Goal: Use online tool/utility

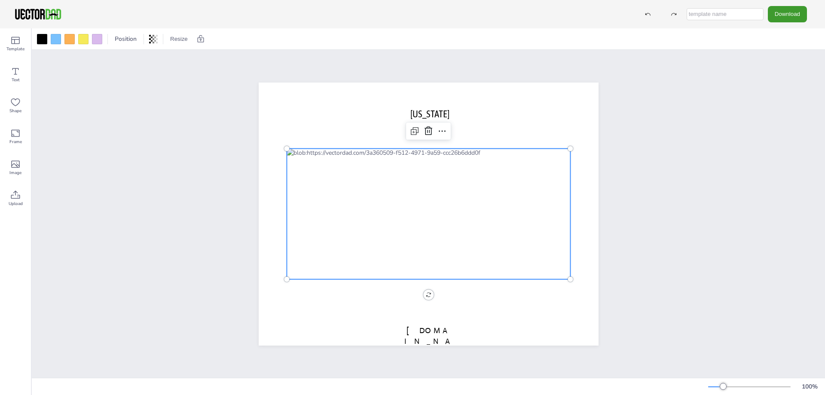
click at [311, 170] on div at bounding box center [429, 213] width 284 height 131
click at [491, 180] on div at bounding box center [429, 213] width 284 height 131
click at [172, 37] on button "Resize" at bounding box center [179, 39] width 24 height 14
click at [449, 241] on div at bounding box center [429, 213] width 284 height 131
click at [181, 37] on button "Resize" at bounding box center [179, 39] width 24 height 14
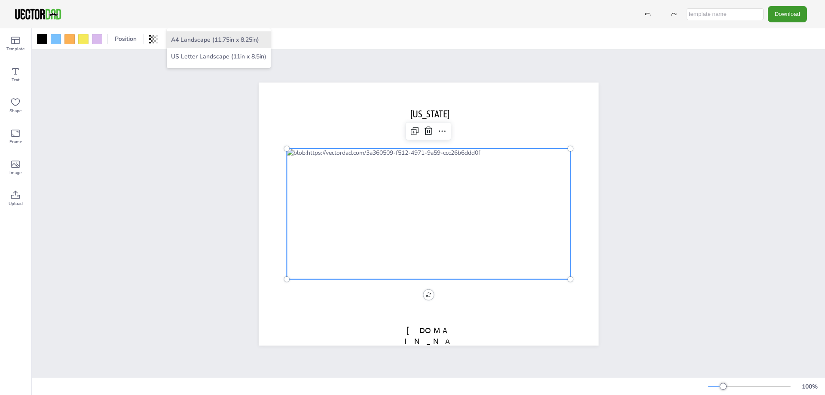
click at [180, 42] on li "A4 Landscape (11.75in x 8.25in)" at bounding box center [219, 39] width 104 height 17
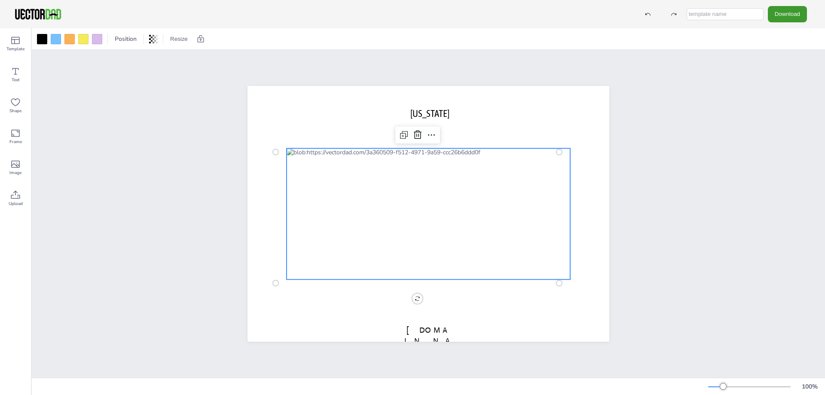
click at [365, 218] on div at bounding box center [429, 213] width 284 height 131
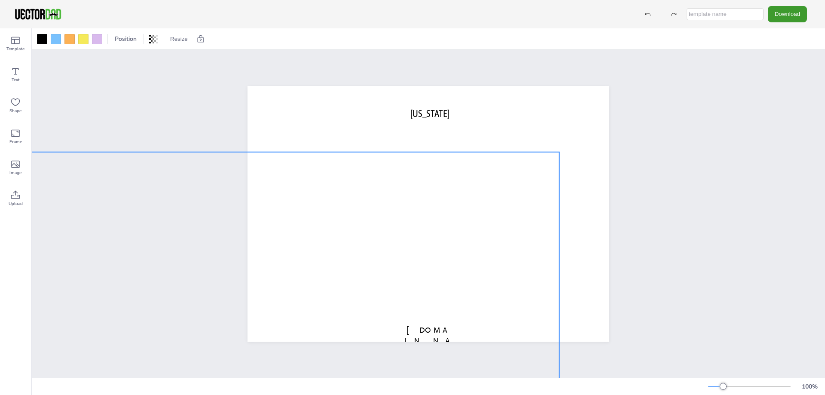
drag, startPoint x: 275, startPoint y: 281, endPoint x: 0, endPoint y: 412, distance: 304.0
click at [0, 394] on html "Download Template Text Shape Frame Image Upload Position Resize A4 Landscape (1…" at bounding box center [412, 197] width 825 height 395
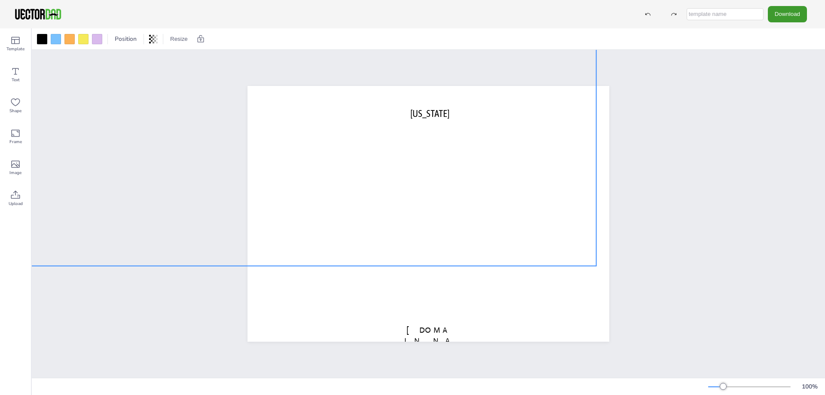
drag, startPoint x: 440, startPoint y: 253, endPoint x: 475, endPoint y: 124, distance: 134.0
click at [475, 124] on div at bounding box center [313, 135] width 567 height 262
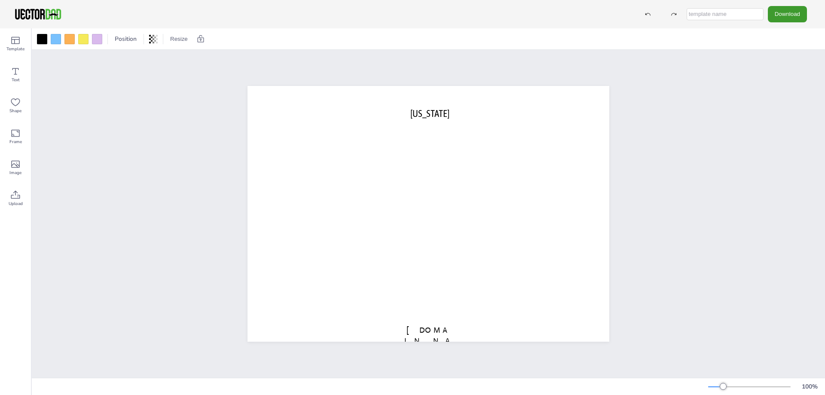
drag, startPoint x: 592, startPoint y: 267, endPoint x: 824, endPoint y: 412, distance: 274.0
click at [824, 394] on html "Download Template Text Shape Frame Image Upload Position Resize A4 Landscape (1…" at bounding box center [412, 197] width 825 height 395
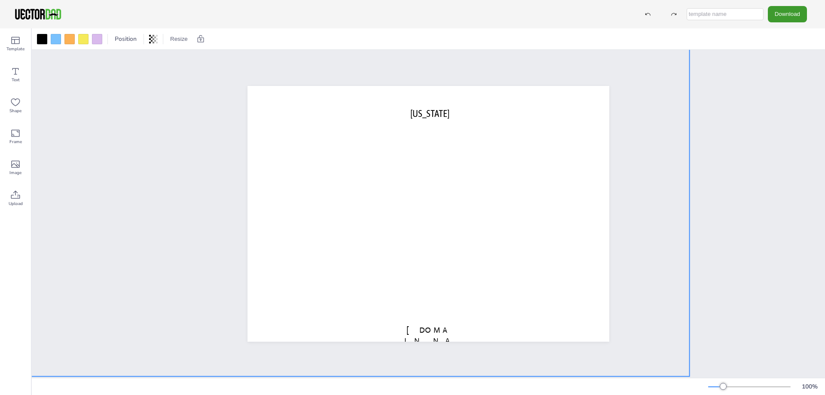
drag, startPoint x: 493, startPoint y: 189, endPoint x: 274, endPoint y: 149, distance: 222.8
click at [274, 149] on div at bounding box center [249, 173] width 879 height 406
